Goal: Transaction & Acquisition: Book appointment/travel/reservation

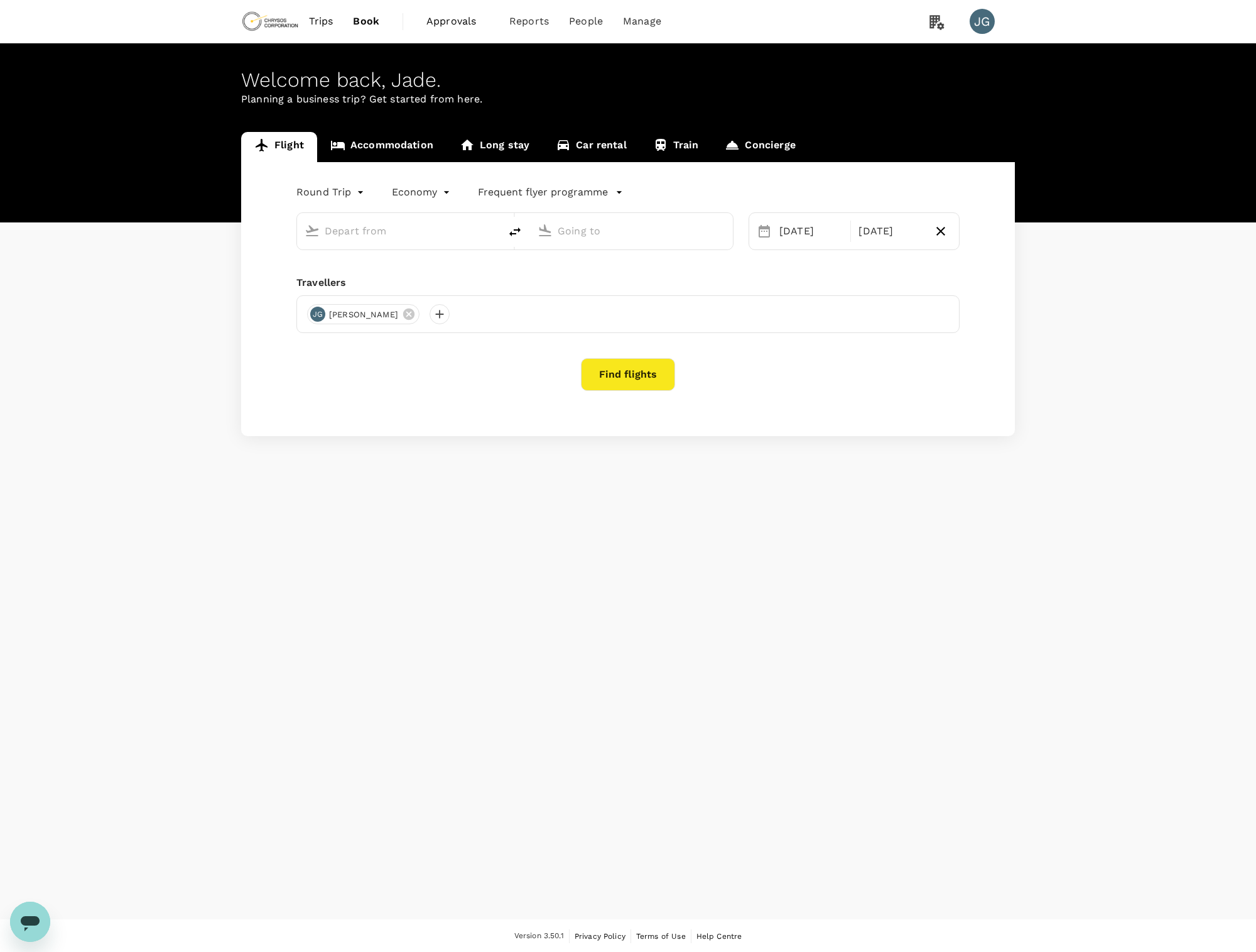
click at [365, 144] on link "Accommodation" at bounding box center [382, 146] width 129 height 30
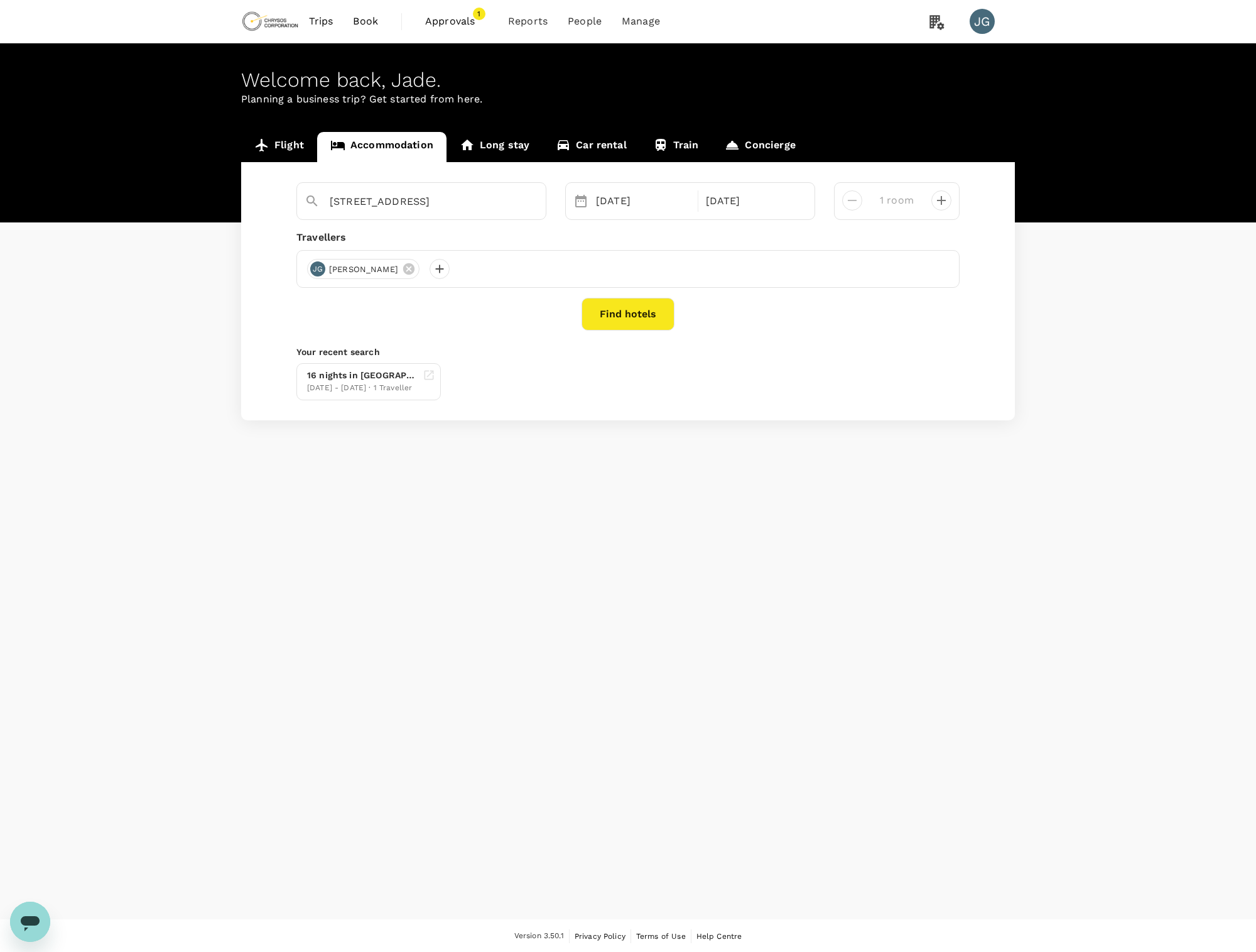
type input "[STREET_ADDRESS]"
click at [429, 267] on div at bounding box center [439, 269] width 20 height 20
click at [394, 299] on input "text" at bounding box center [411, 302] width 179 height 20
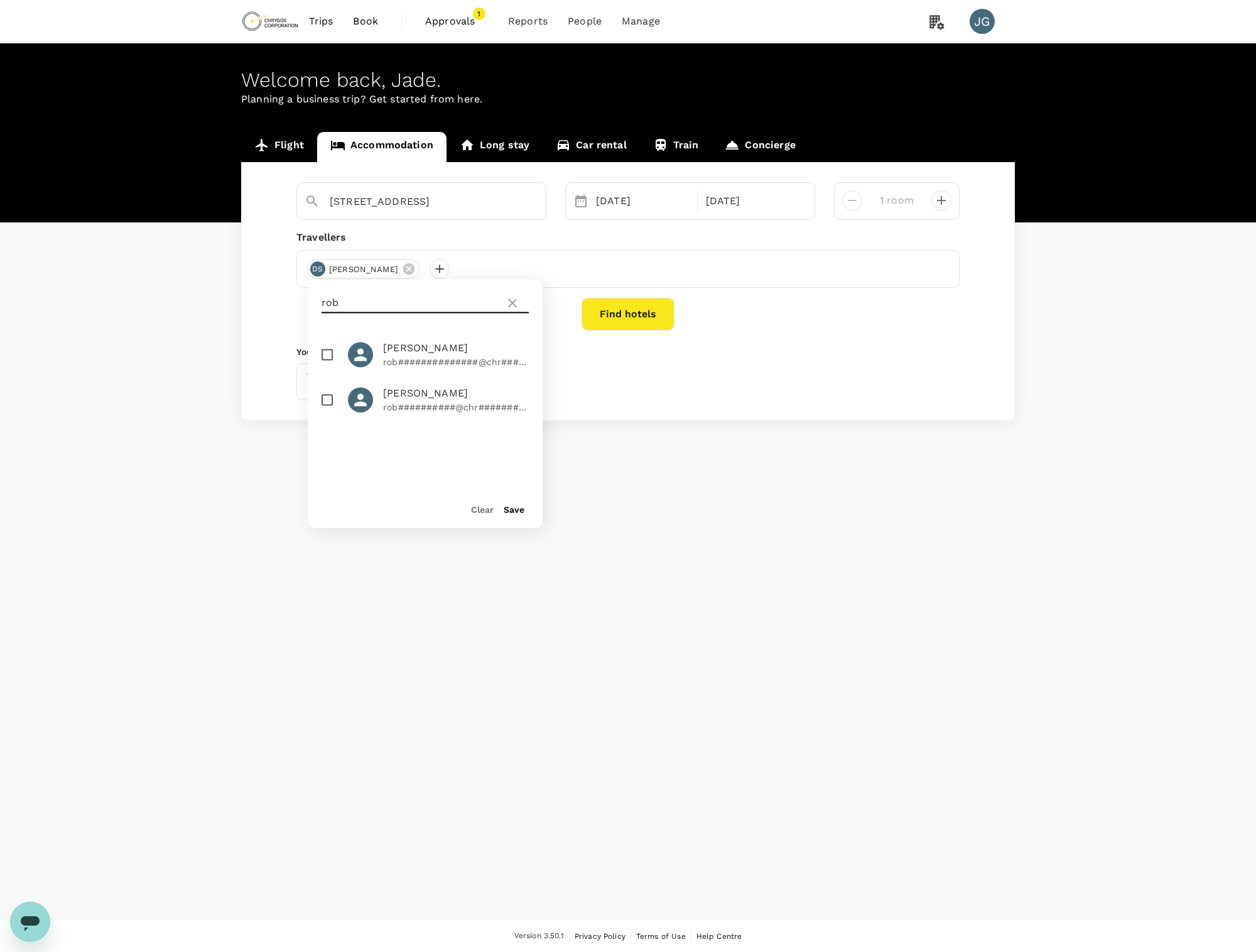
type input "rob"
click at [640, 315] on button "Find hotels" at bounding box center [628, 314] width 93 height 32
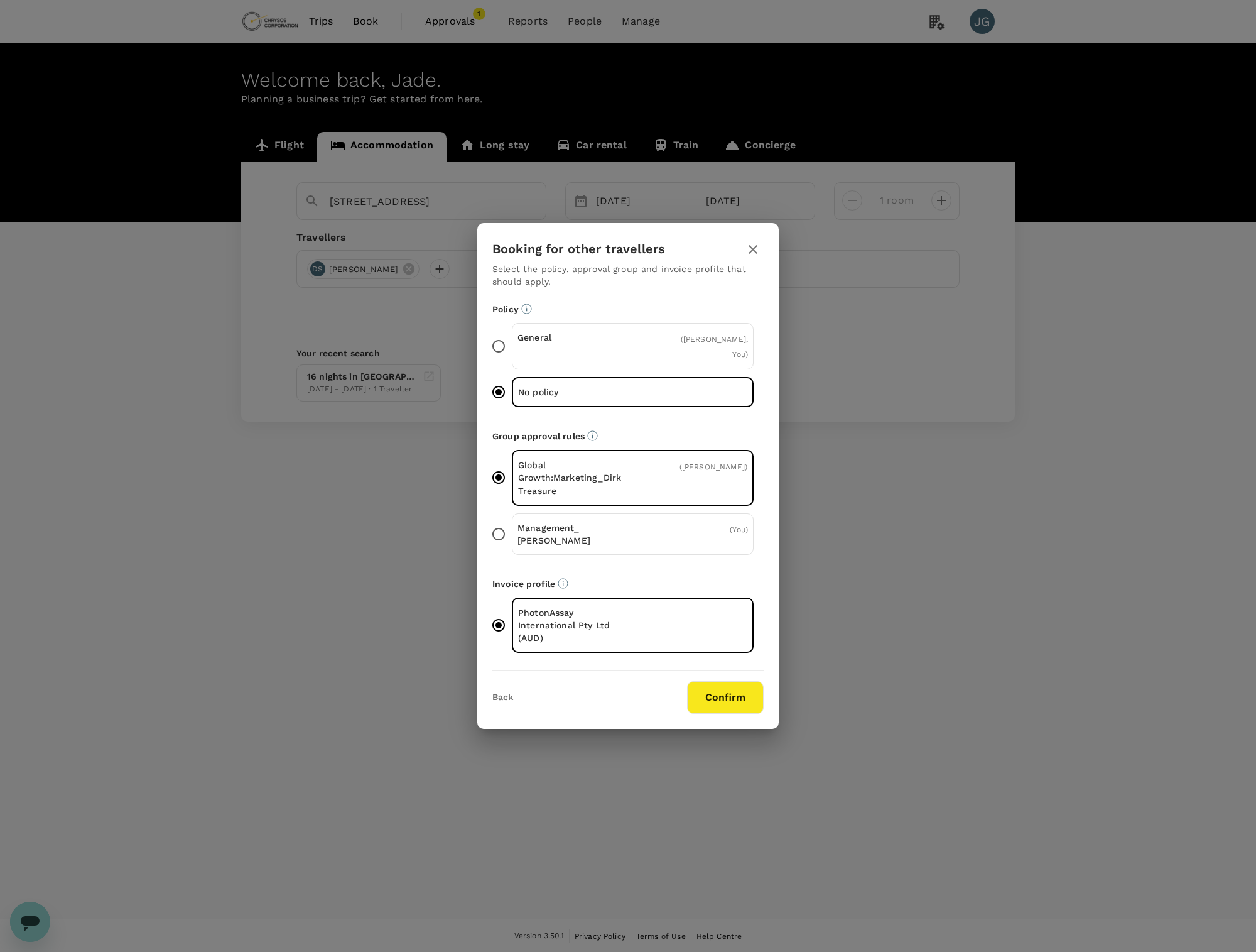
click at [743, 684] on button "Confirm" at bounding box center [725, 698] width 77 height 32
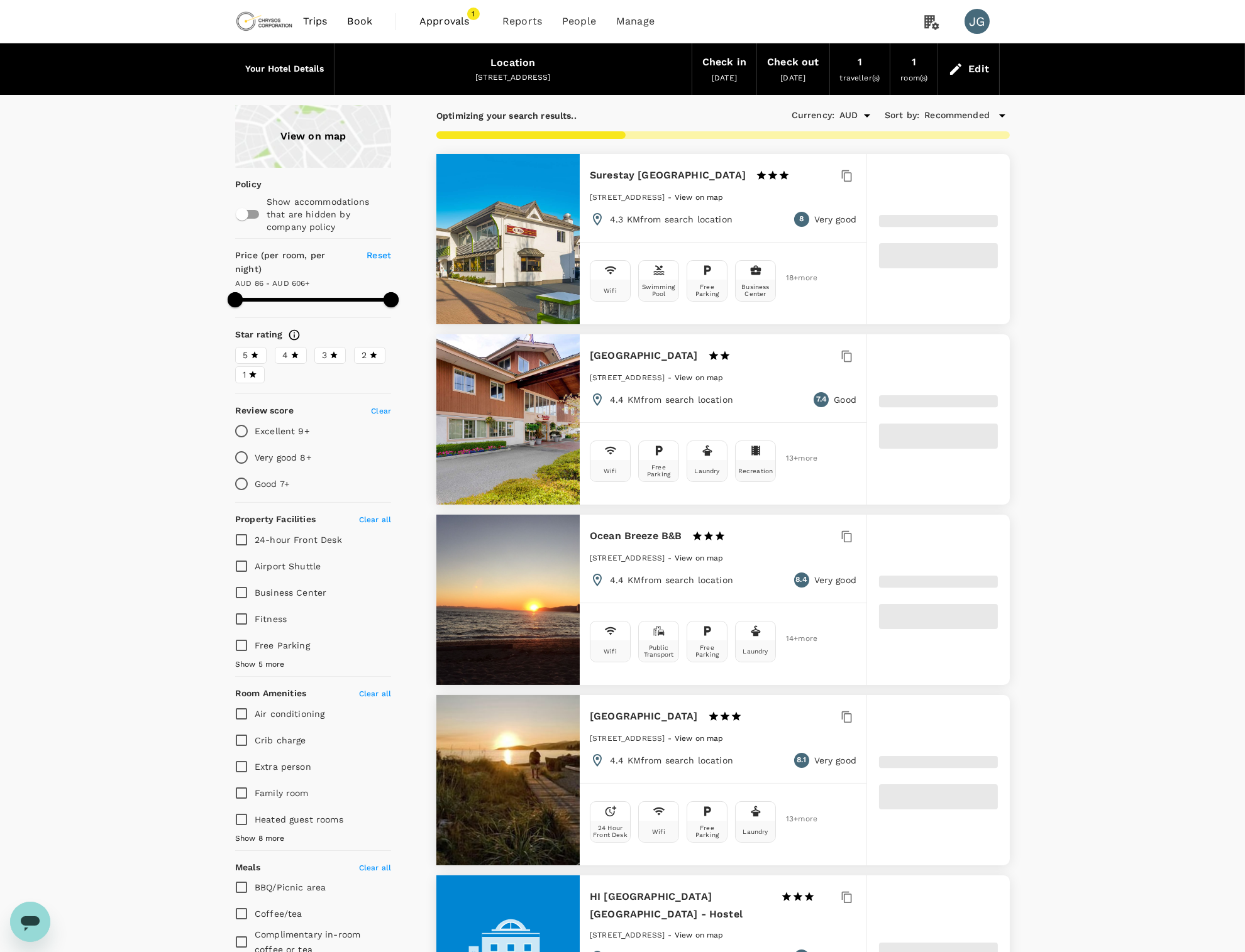
click at [997, 119] on icon at bounding box center [1001, 116] width 15 height 15
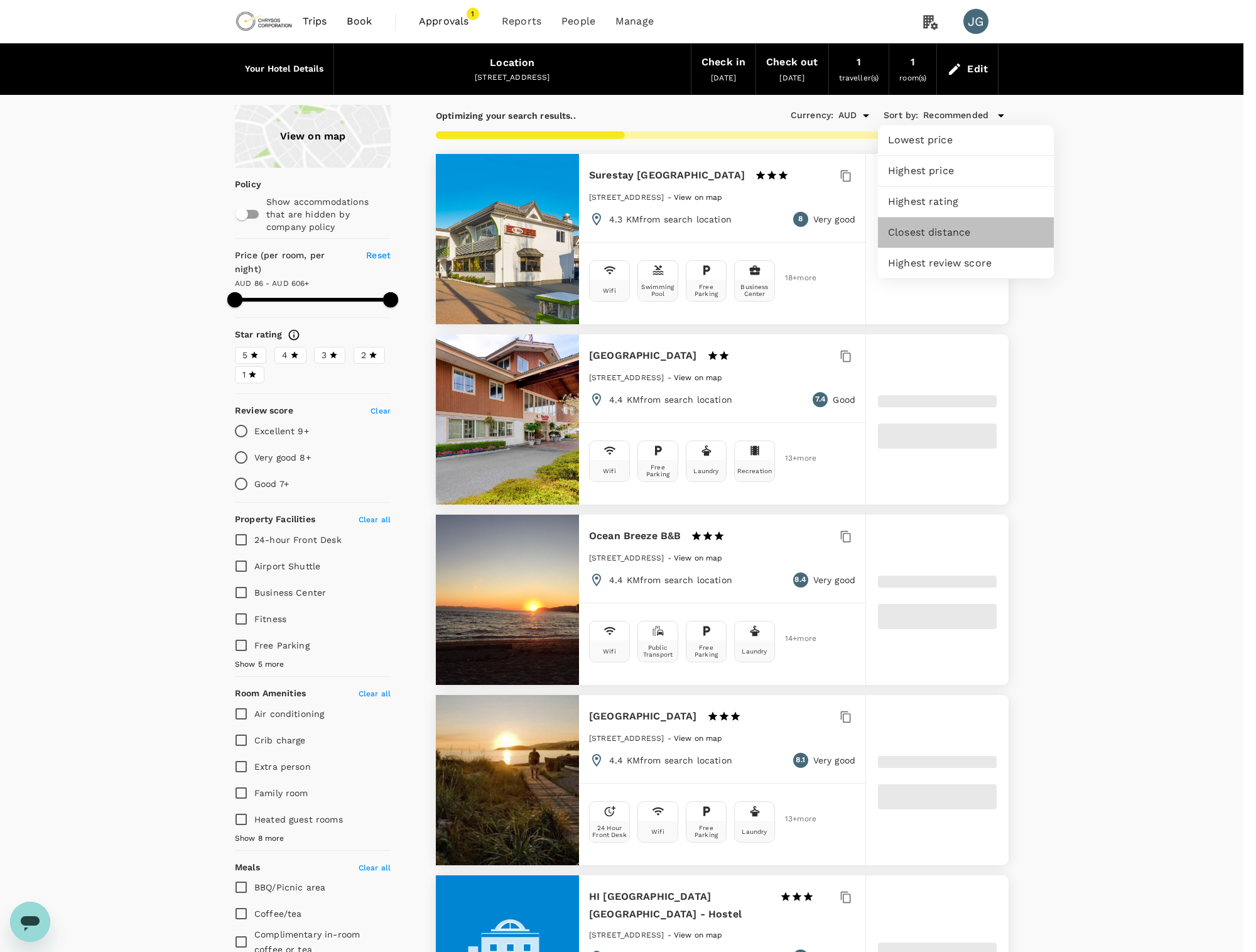
click at [974, 245] on div "Closest distance" at bounding box center [965, 232] width 176 height 30
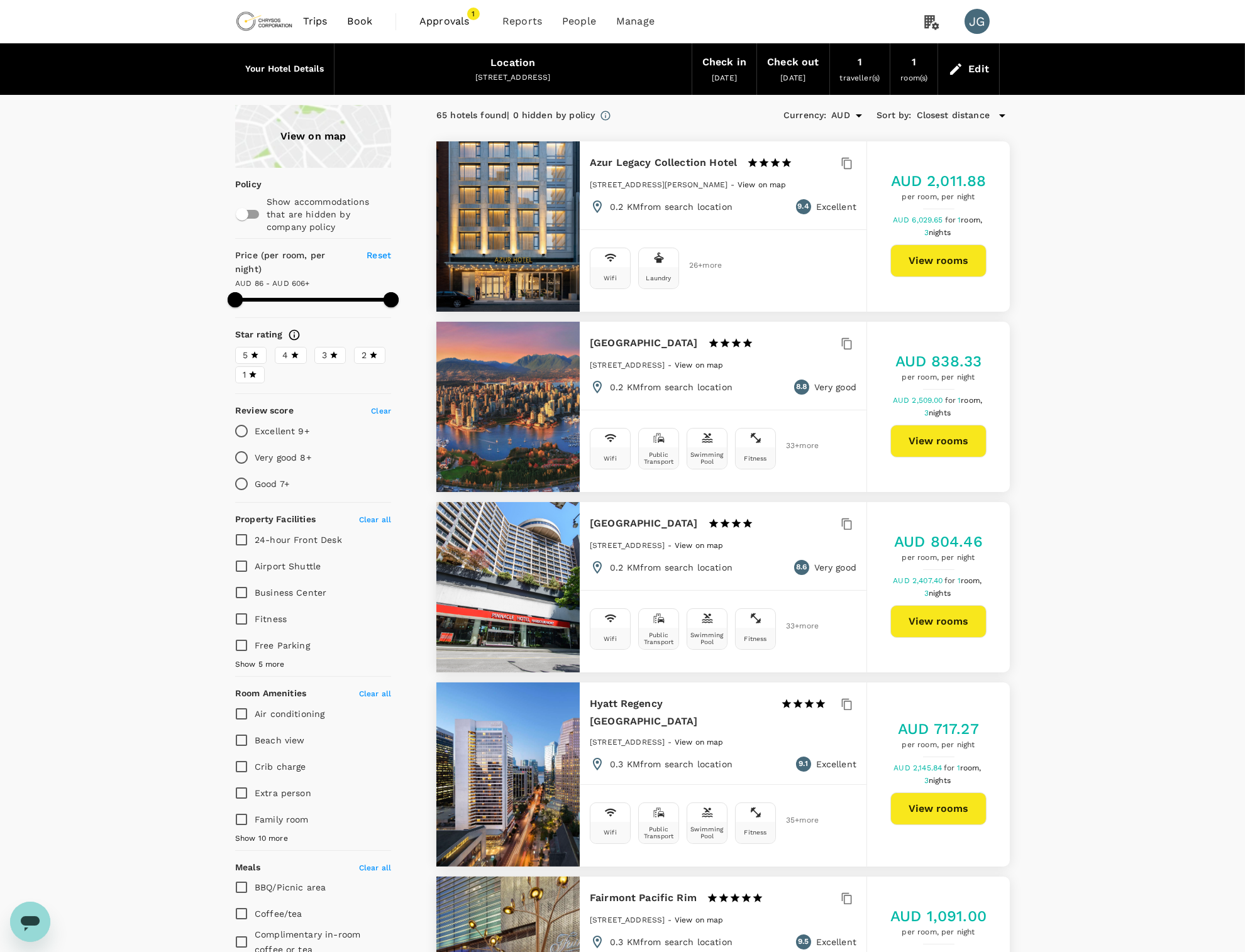
scroll to position [84, 0]
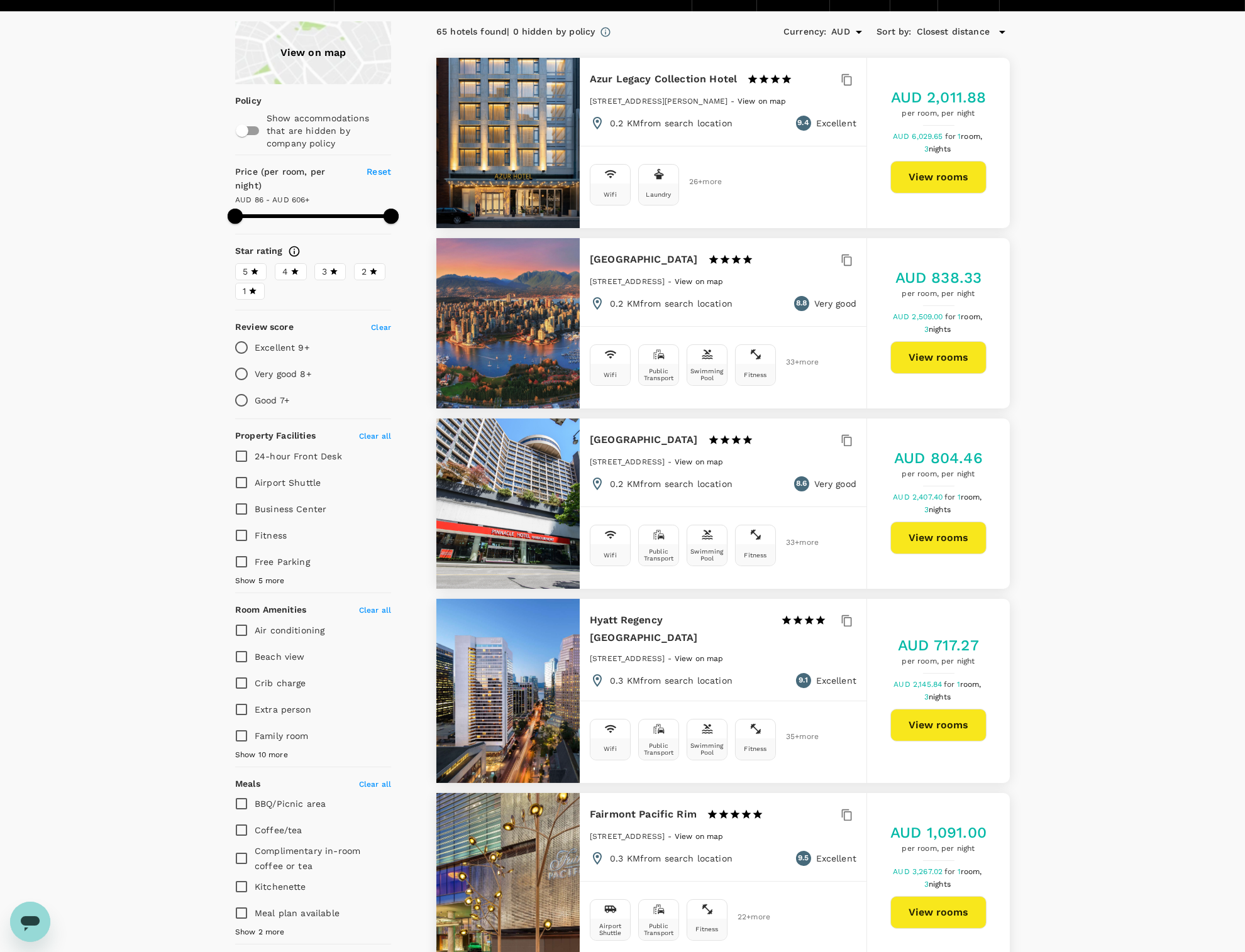
click at [946, 725] on button "View rooms" at bounding box center [938, 725] width 97 height 32
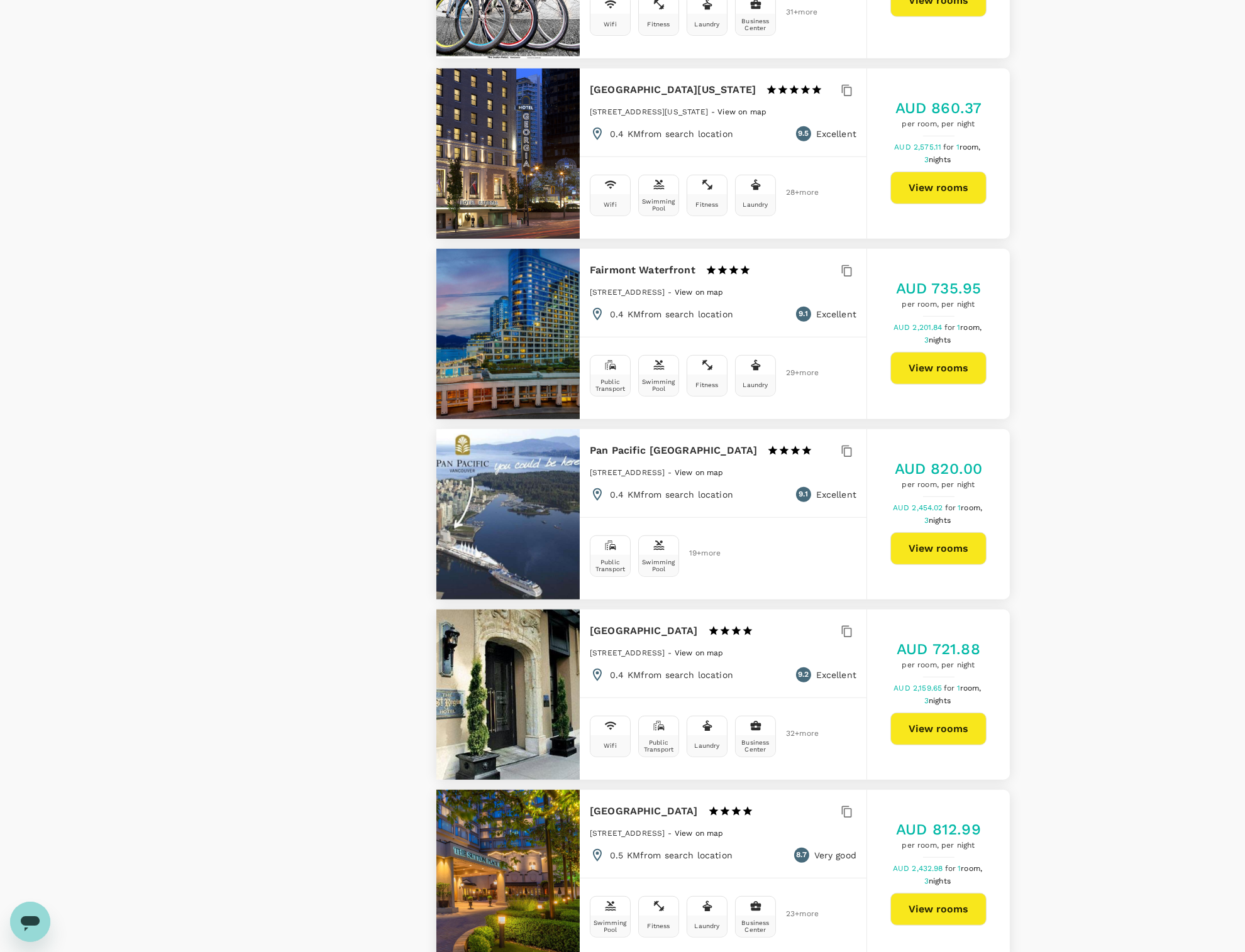
scroll to position [1759, 0]
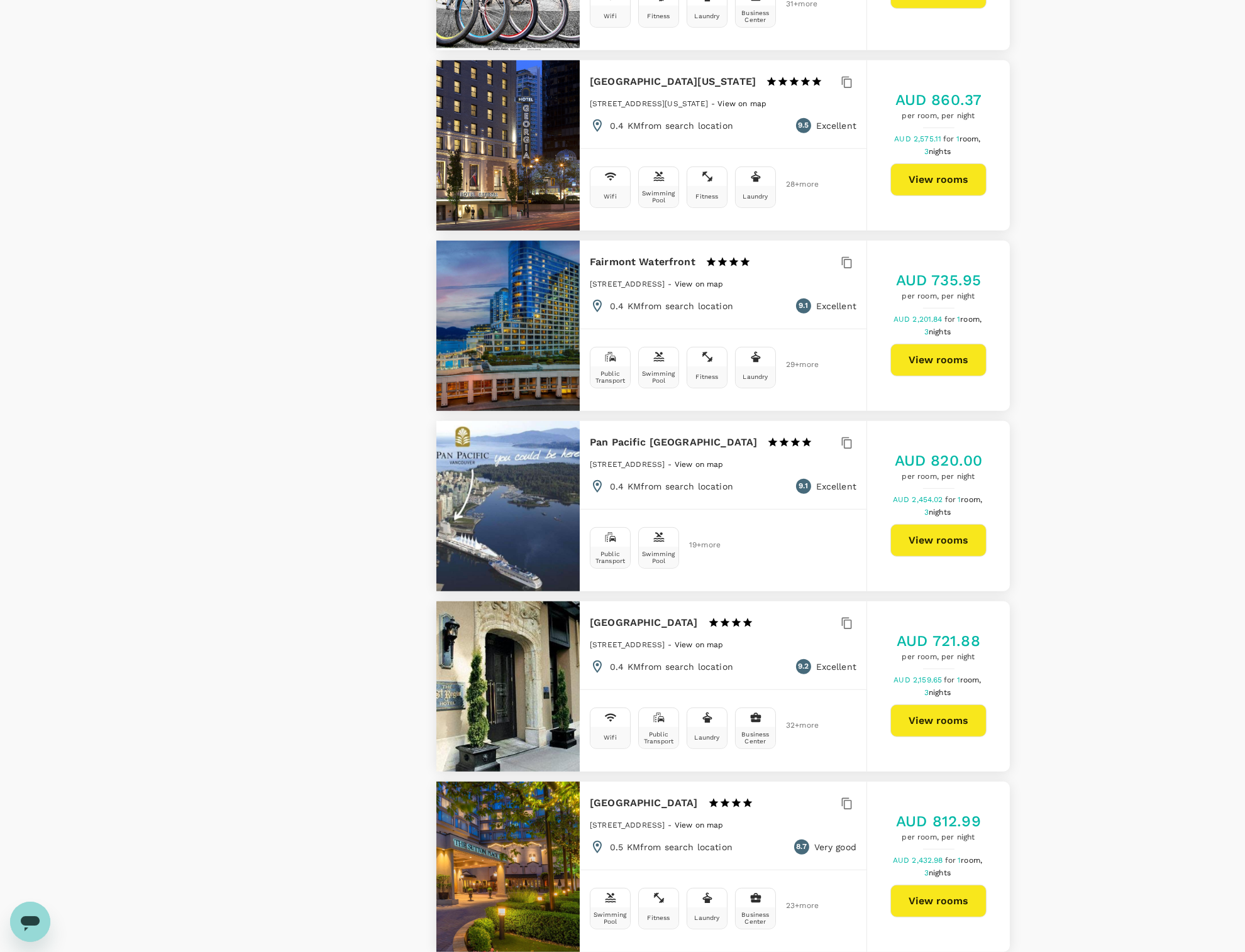
click at [973, 704] on button "View rooms" at bounding box center [938, 720] width 97 height 32
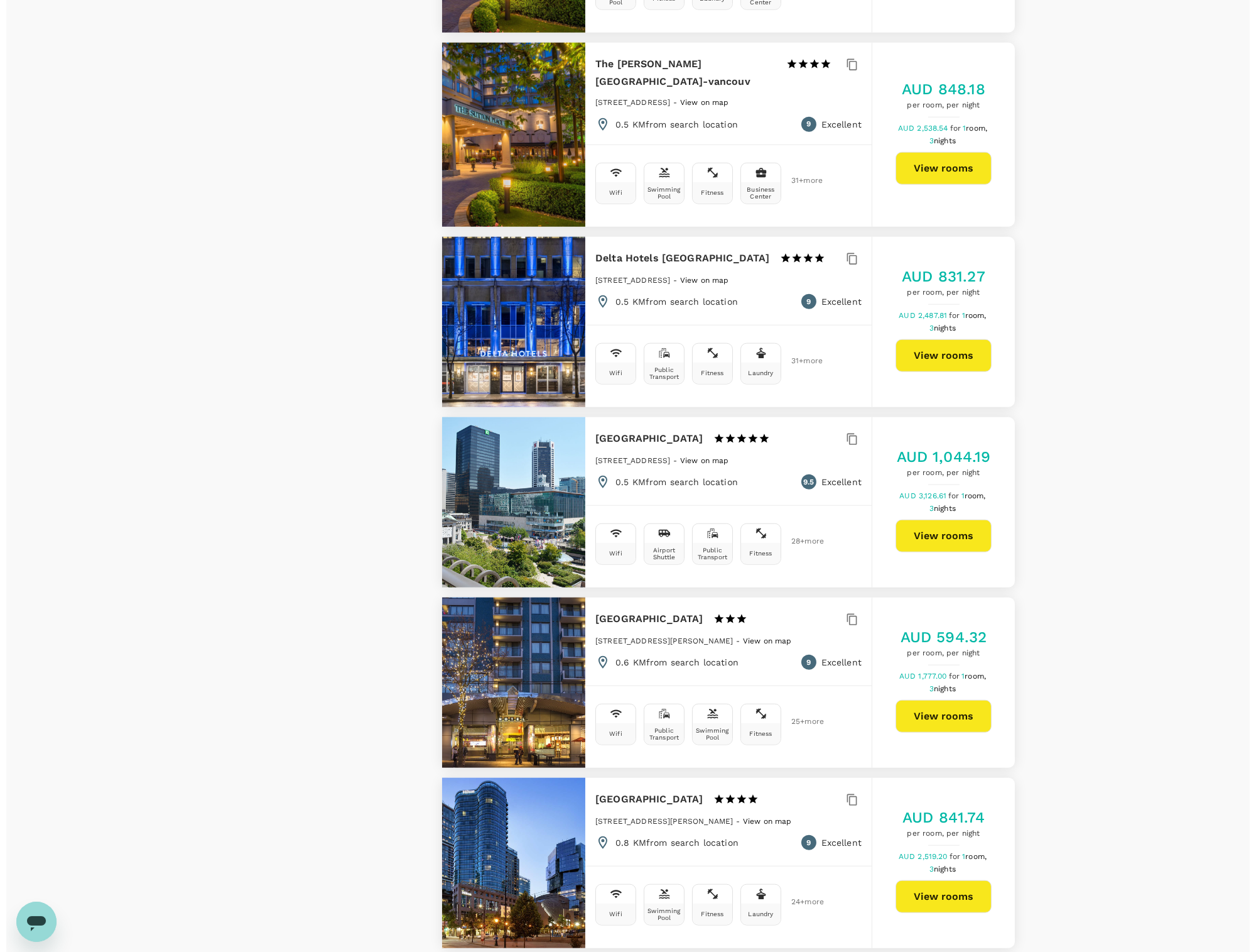
scroll to position [2680, 0]
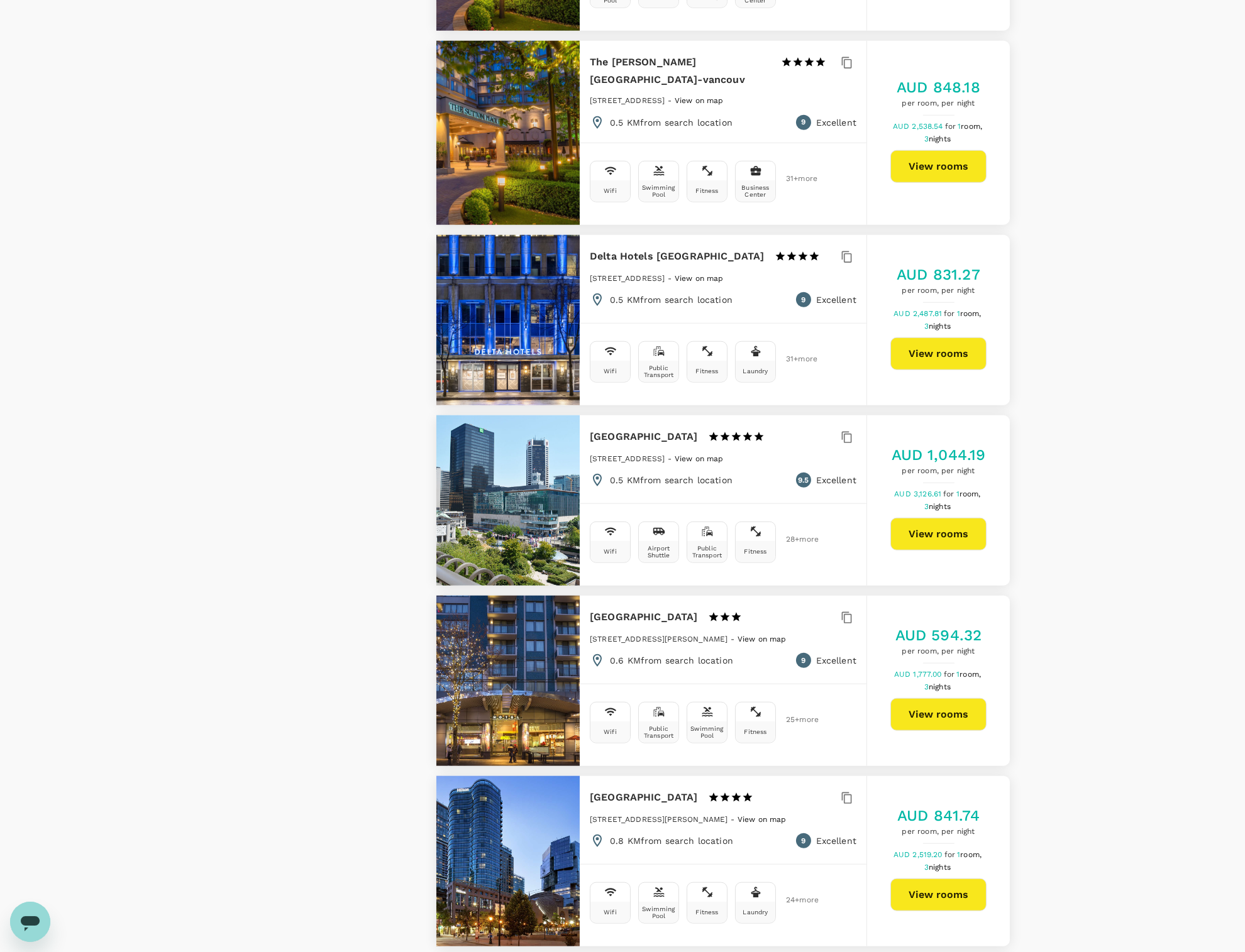
type input "605.28"
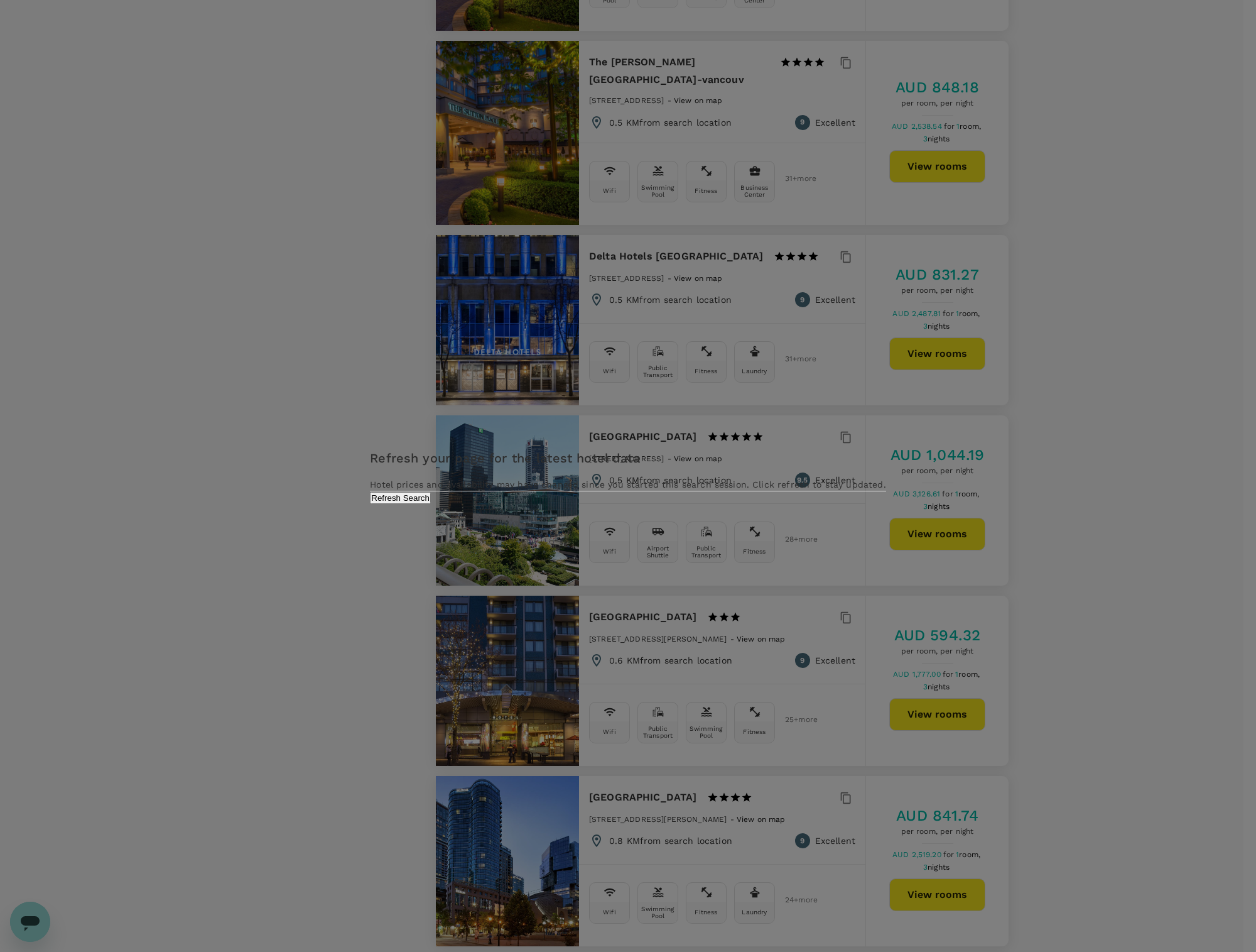
click at [431, 504] on button "Refresh Search" at bounding box center [401, 497] width 61 height 12
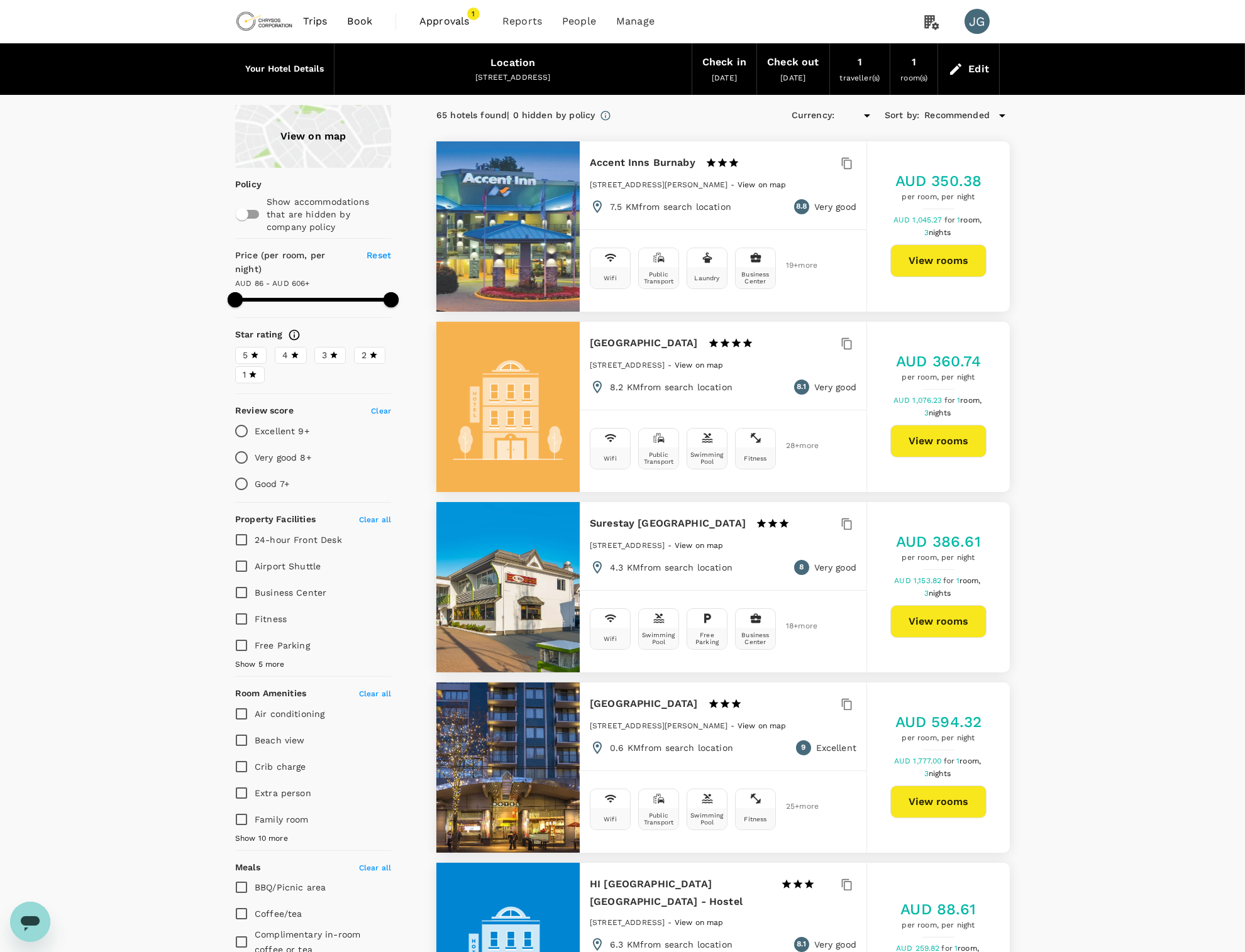
type input "605.29"
type input "AUD"
click at [935, 113] on span "Recommended" at bounding box center [956, 115] width 65 height 14
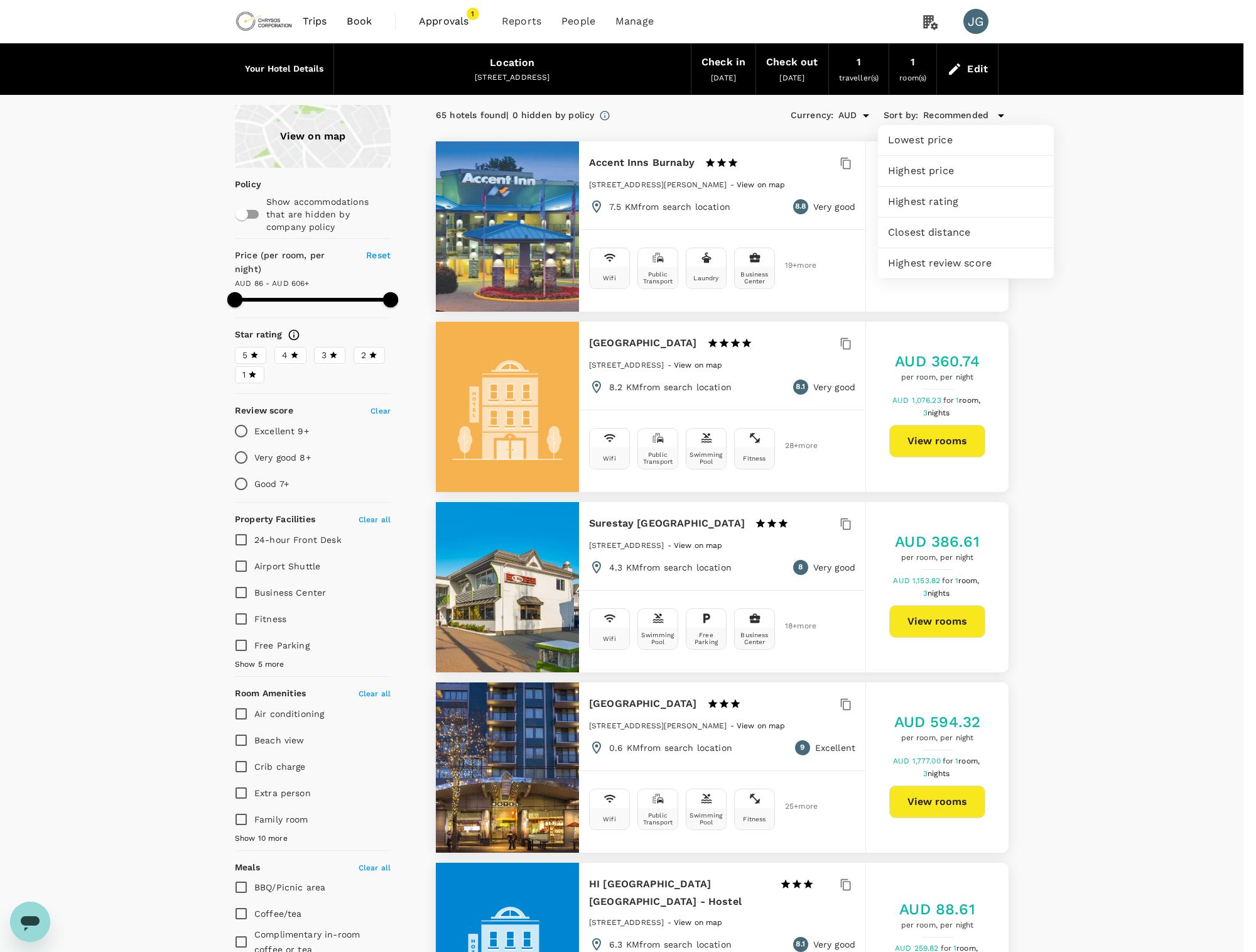
click at [923, 236] on span "Closest distance" at bounding box center [965, 232] width 156 height 15
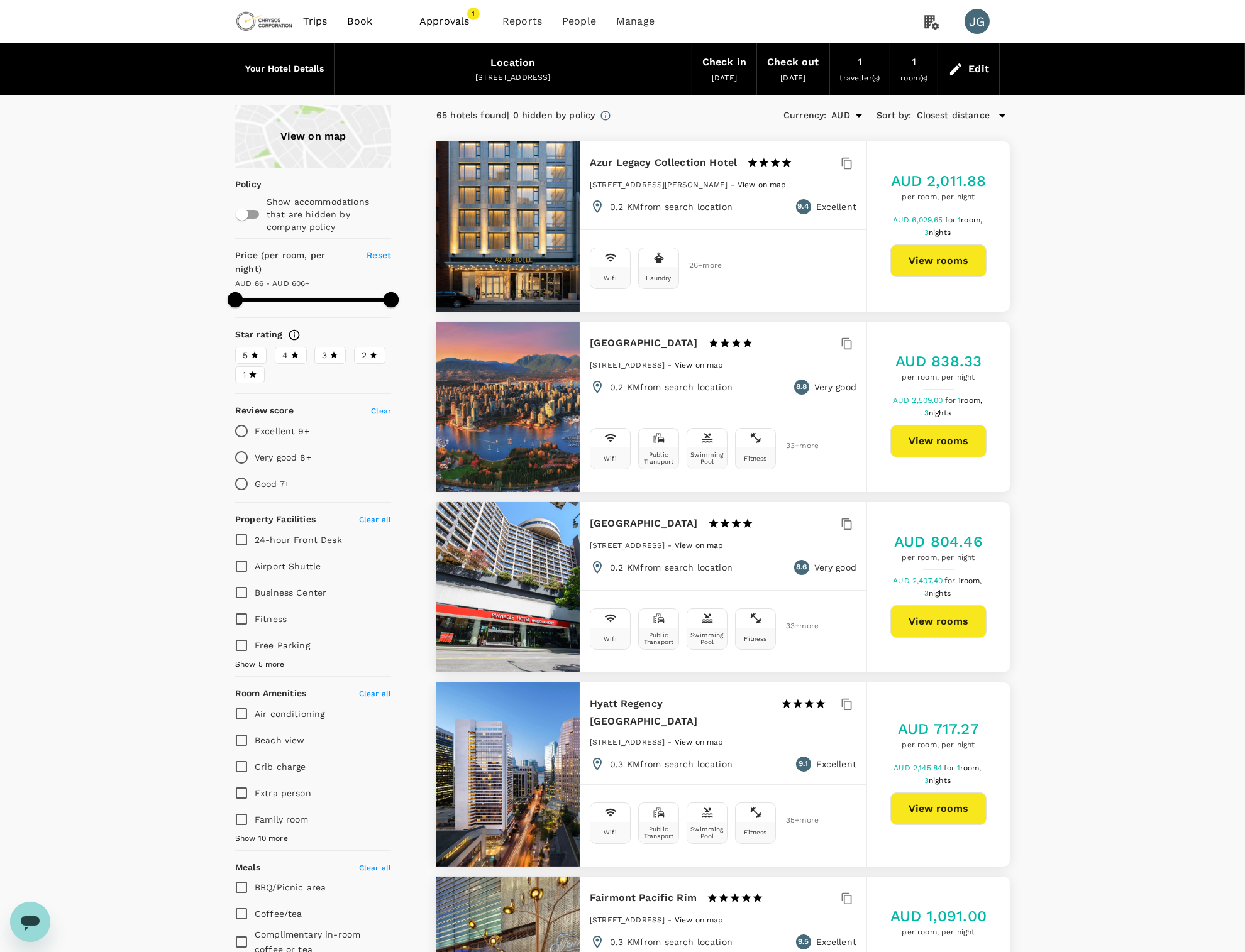
click at [316, 145] on div "View on map" at bounding box center [312, 136] width 156 height 63
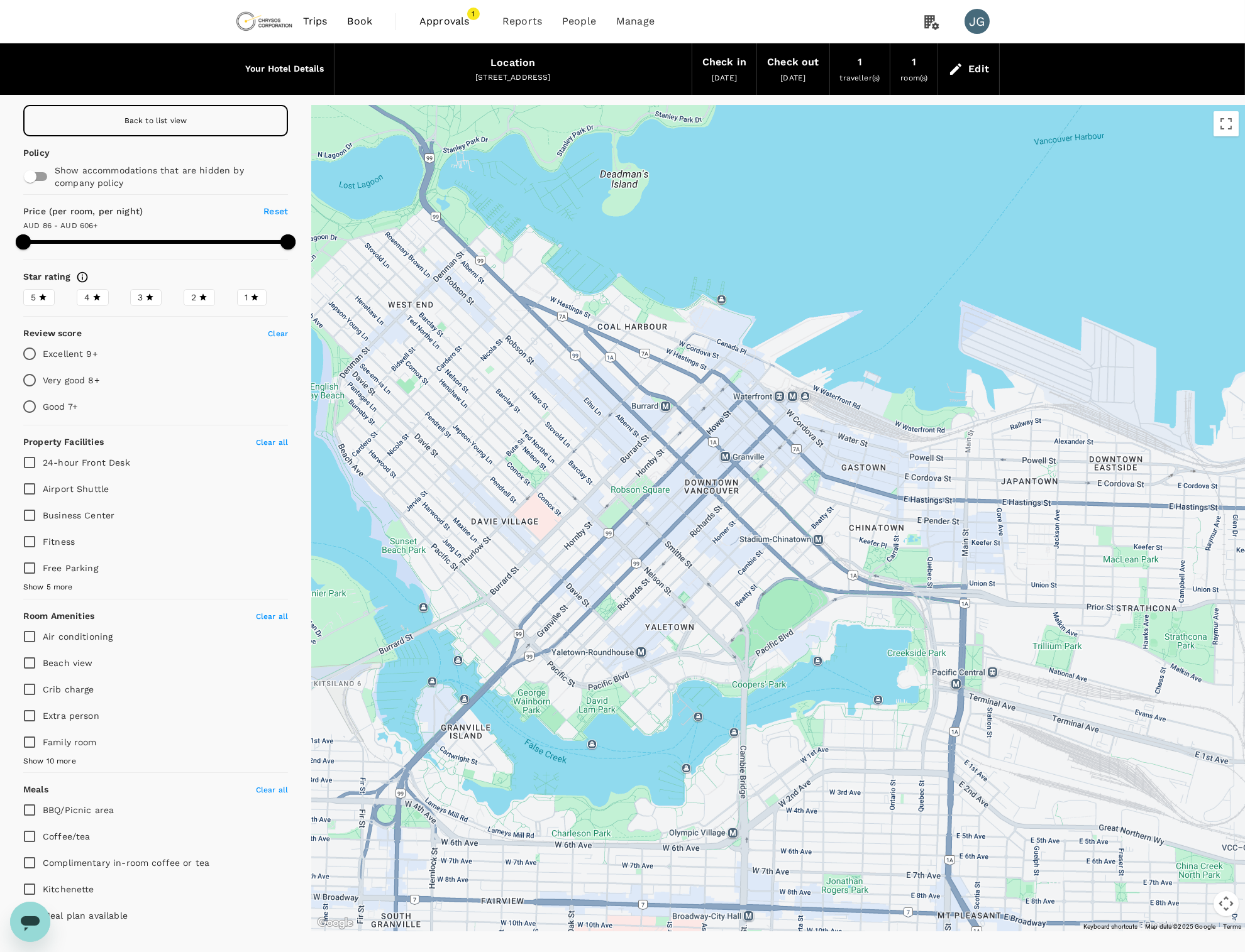
drag, startPoint x: 889, startPoint y: 727, endPoint x: 767, endPoint y: 579, distance: 191.8
type input "605.29"
click at [559, 287] on div "9 Excellent" at bounding box center [559, 279] width 0 height 15
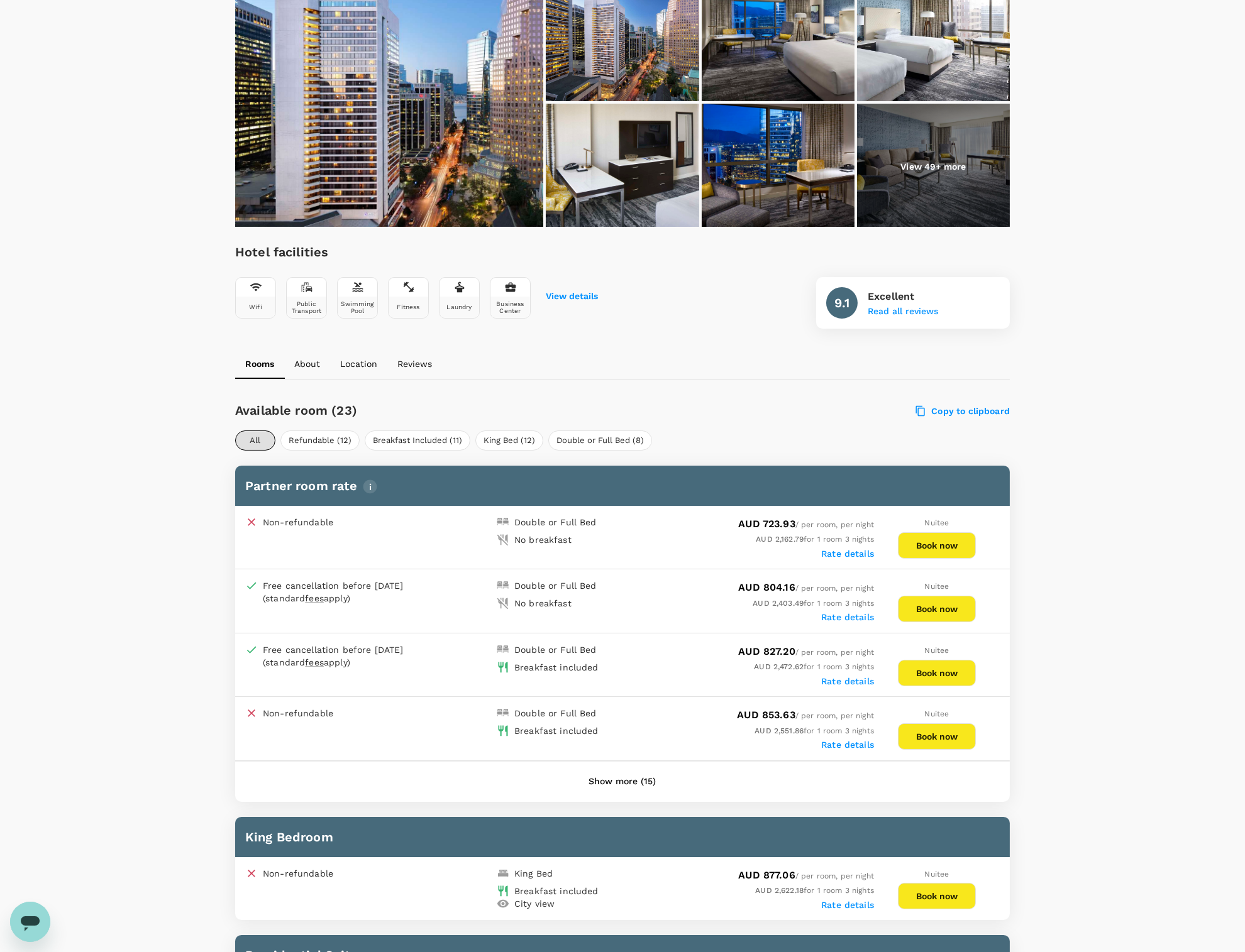
scroll to position [251, 0]
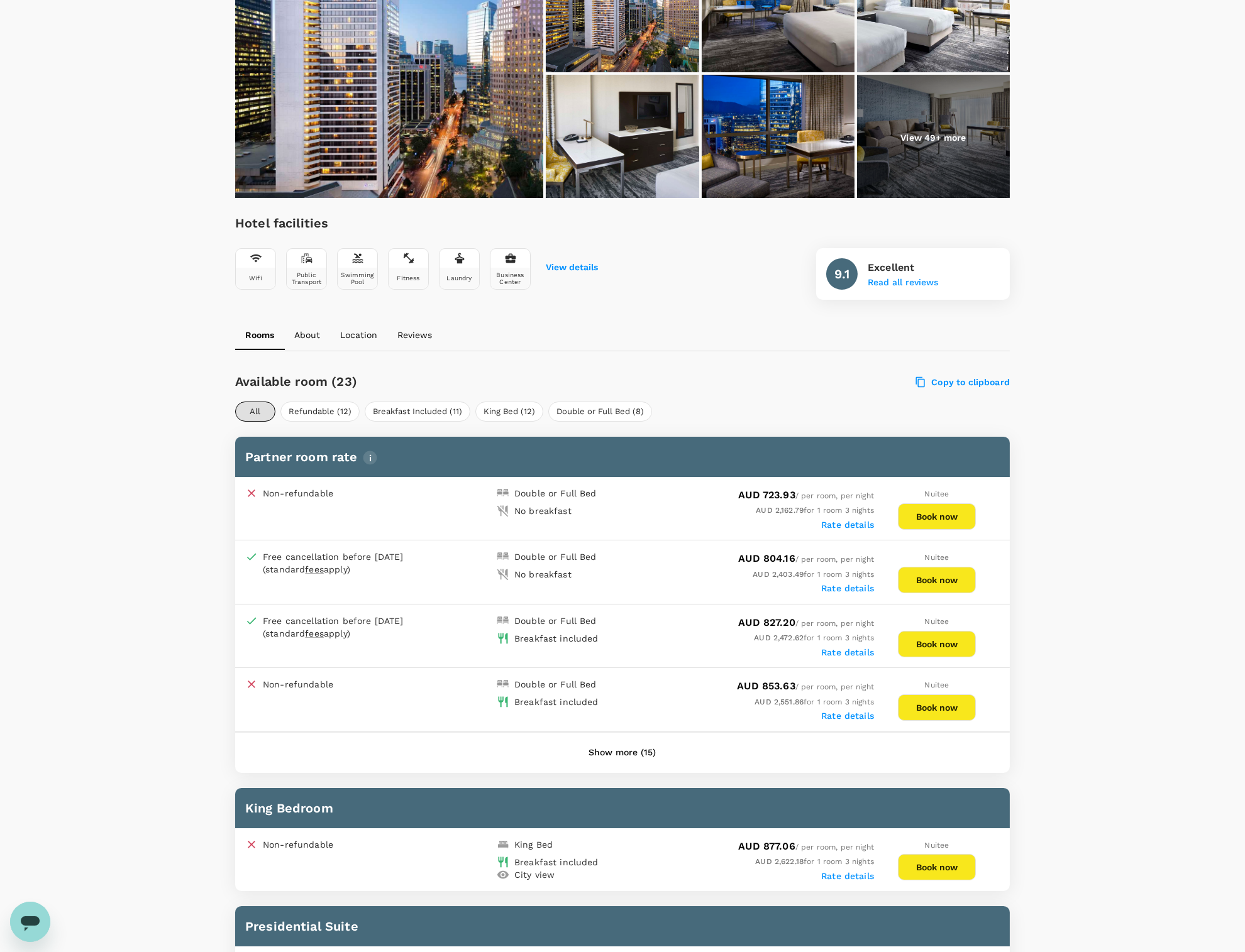
click at [632, 750] on button "Show more (15)" at bounding box center [622, 752] width 102 height 30
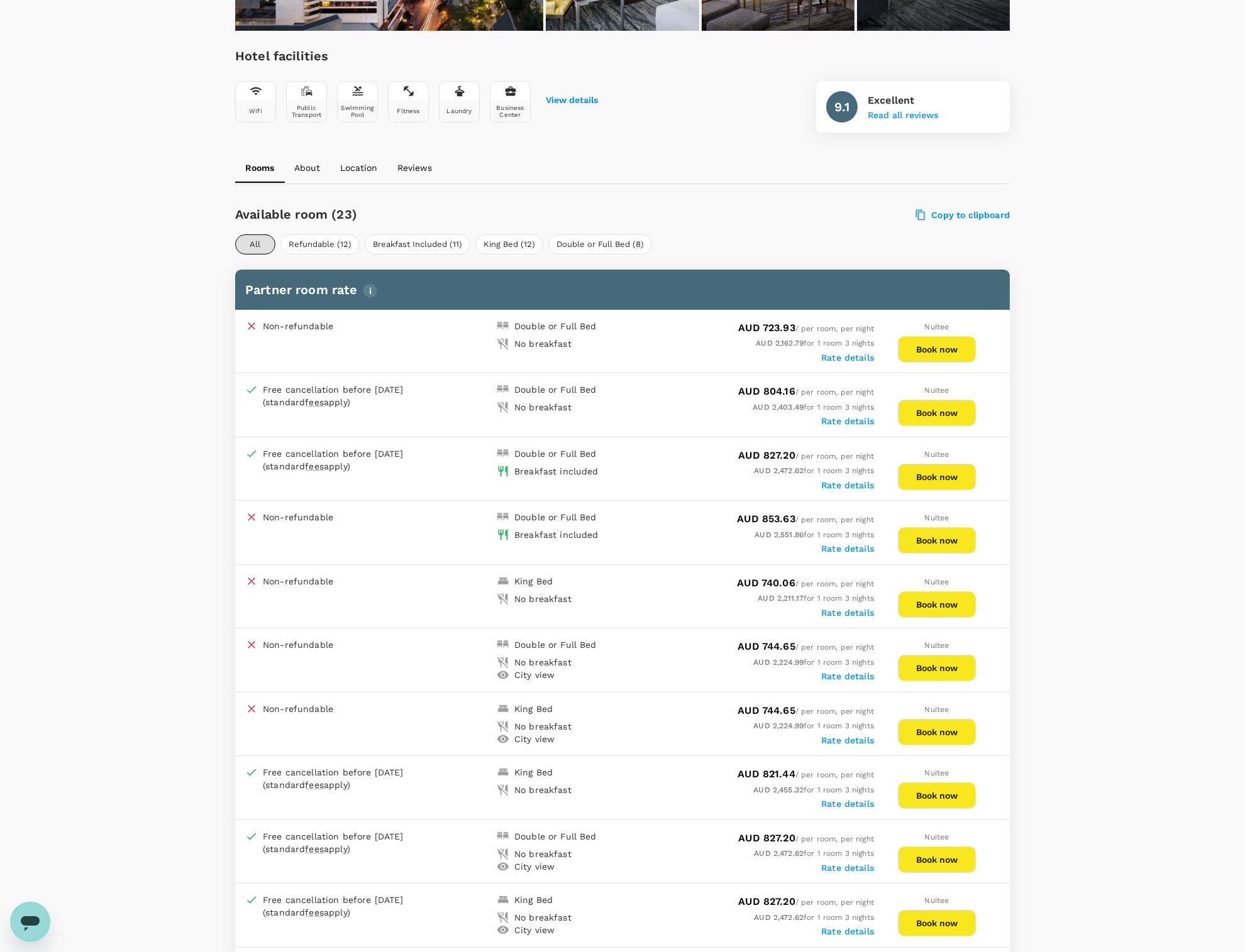
scroll to position [0, 0]
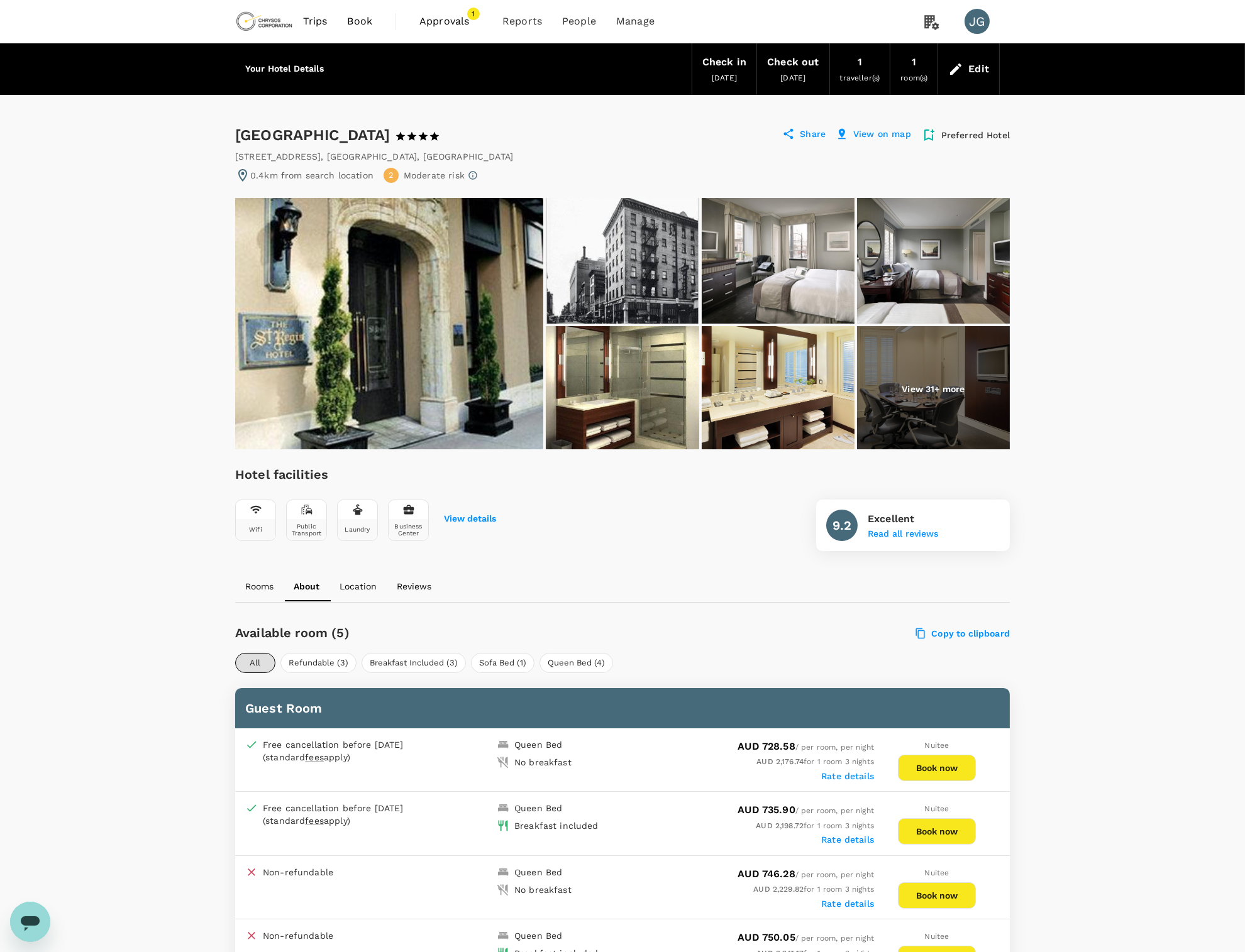
click at [926, 389] on p "View 31+ more" at bounding box center [933, 389] width 63 height 13
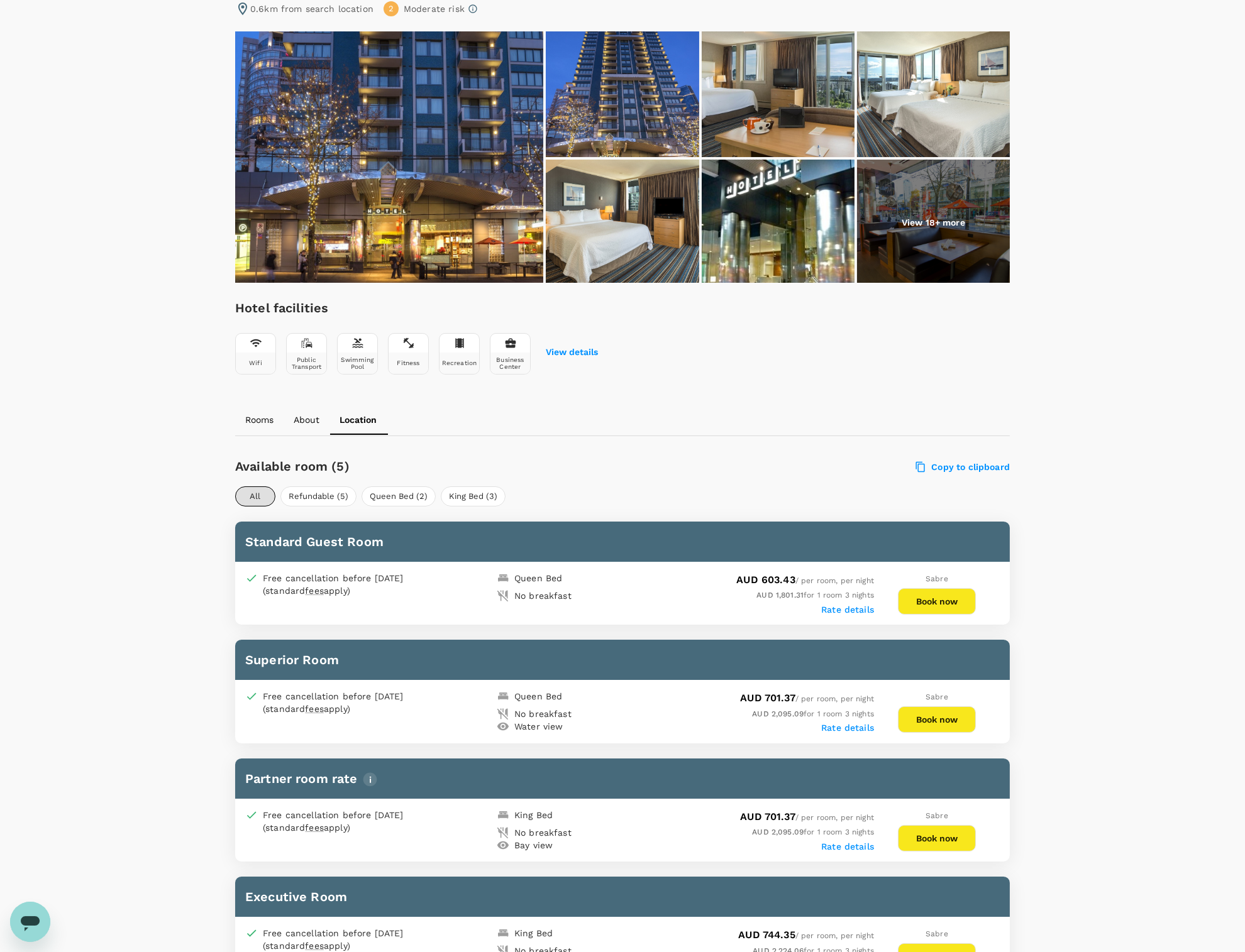
scroll to position [167, 0]
